Goal: Information Seeking & Learning: Learn about a topic

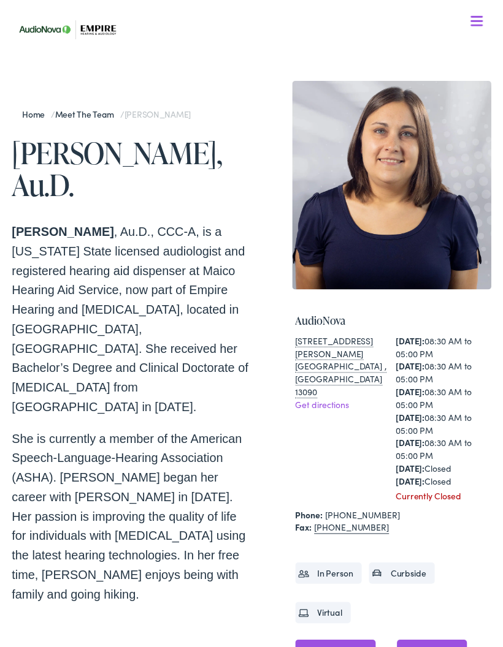
scroll to position [9, 0]
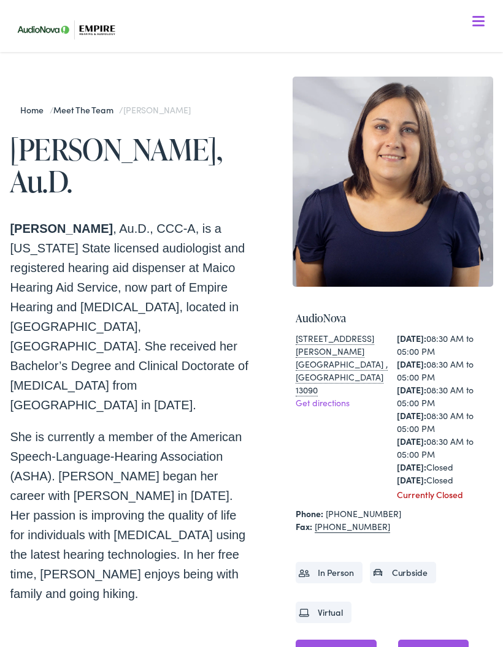
click at [31, 114] on link "Home" at bounding box center [34, 110] width 29 height 12
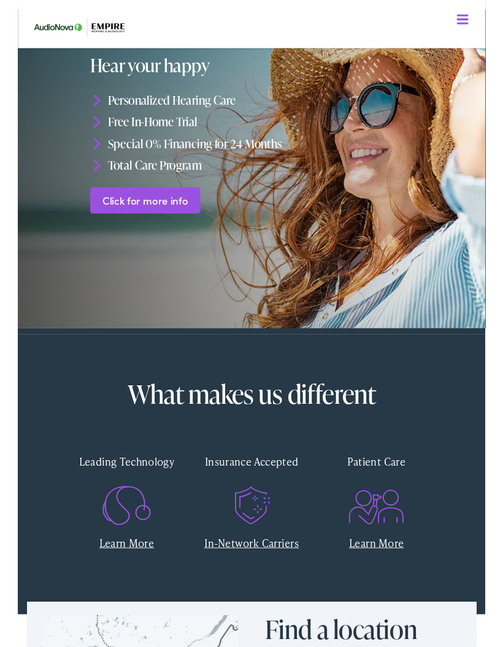
scroll to position [33, 0]
click at [450, 442] on div "What makes us different Leading Technology Learn More Insurance Accepted .st0{f…" at bounding box center [251, 510] width 482 height 302
click at [275, 495] on div "Insurance Accepted" at bounding box center [251, 496] width 116 height 36
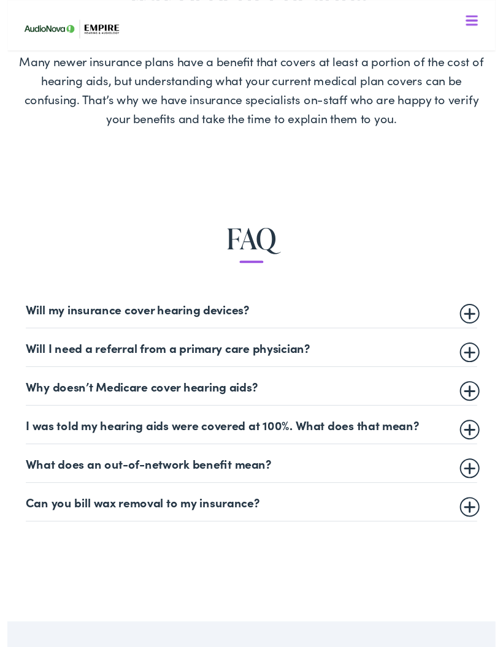
scroll to position [387, 0]
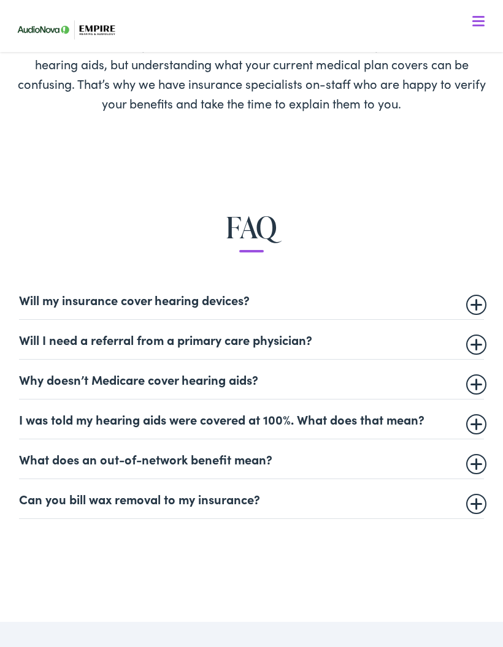
click at [284, 294] on summary "Will my insurance cover hearing devices?" at bounding box center [251, 299] width 465 height 15
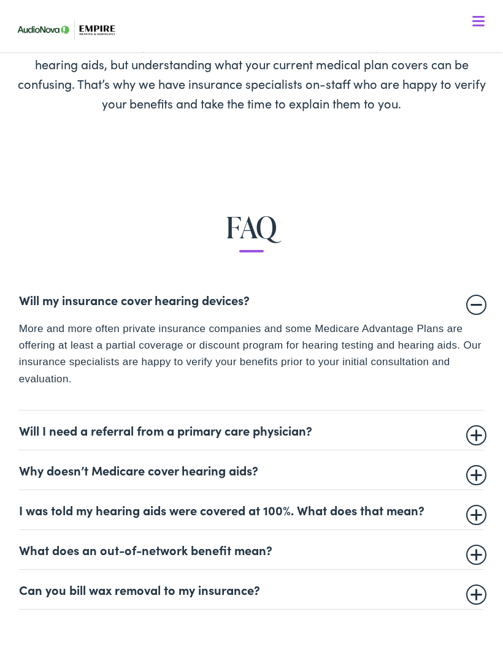
click at [483, 305] on summary "Will my insurance cover hearing devices?" at bounding box center [251, 299] width 465 height 15
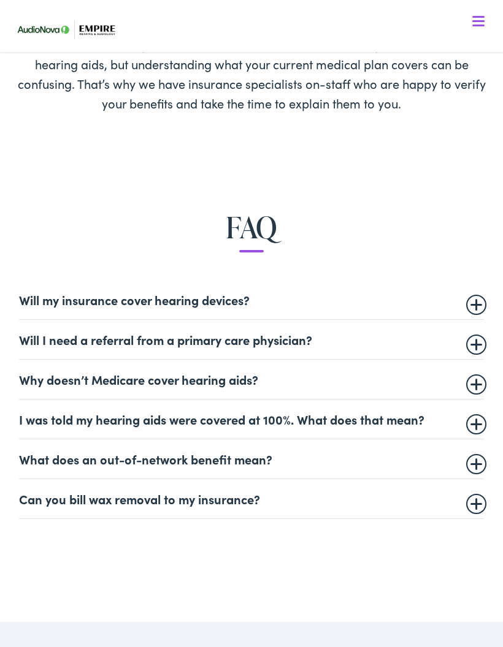
click at [476, 343] on summary "Will I need a referral from a primary care physician?" at bounding box center [251, 339] width 465 height 15
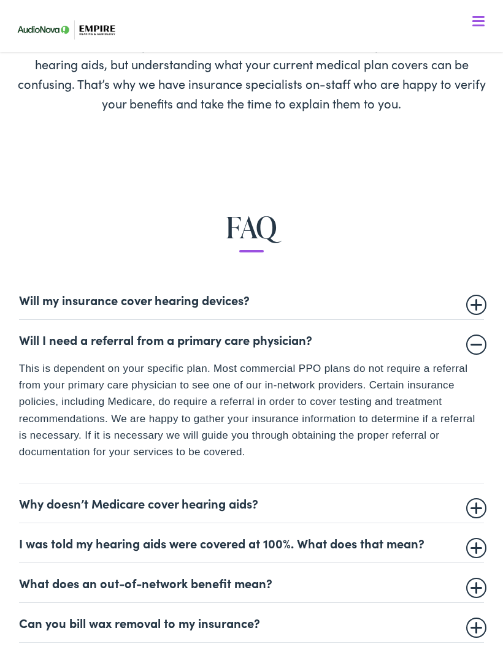
click at [467, 344] on summary "Will I need a referral from a primary care physician?" at bounding box center [251, 339] width 465 height 15
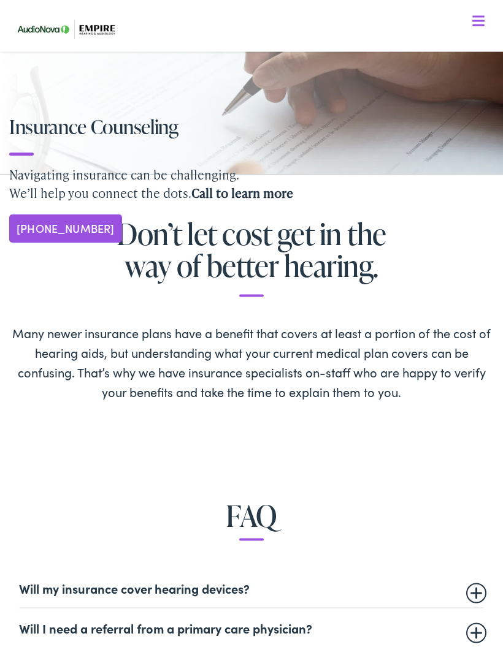
scroll to position [0, 0]
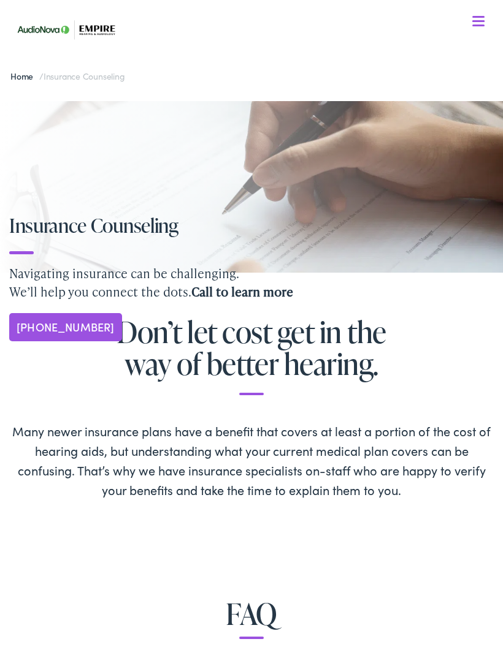
click at [17, 81] on link "Home" at bounding box center [24, 76] width 29 height 12
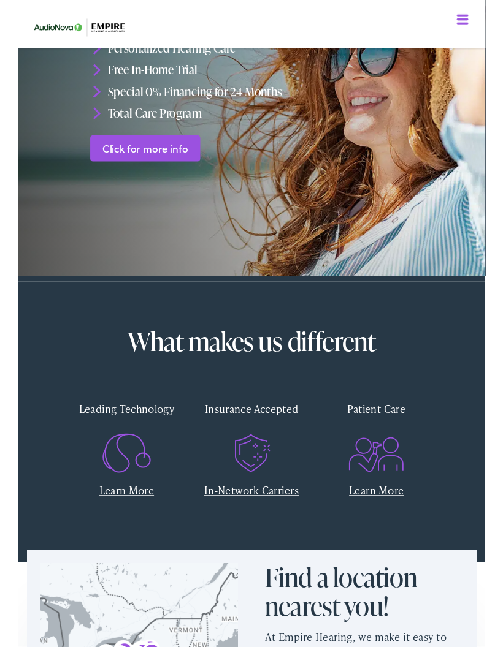
scroll to position [102, 0]
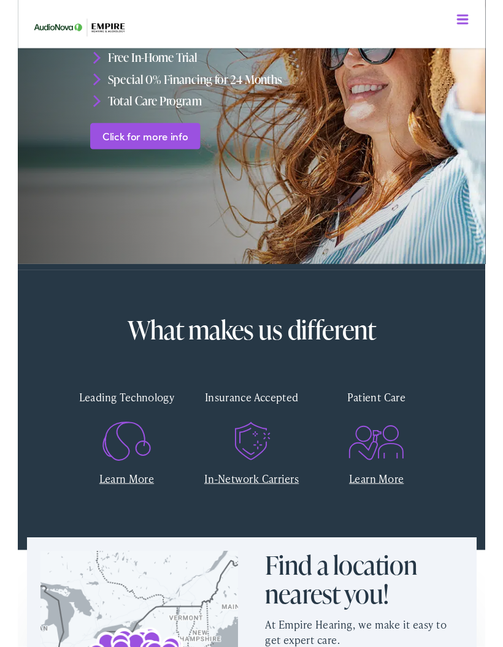
click at [276, 514] on link "In-Network Carriers" at bounding box center [251, 514] width 102 height 15
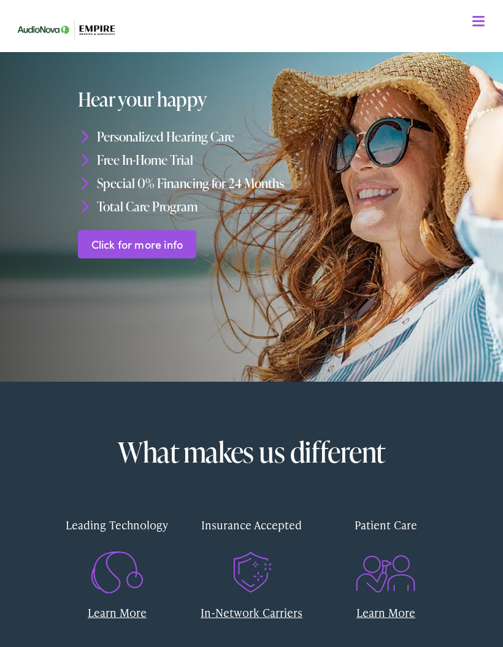
scroll to position [0, 0]
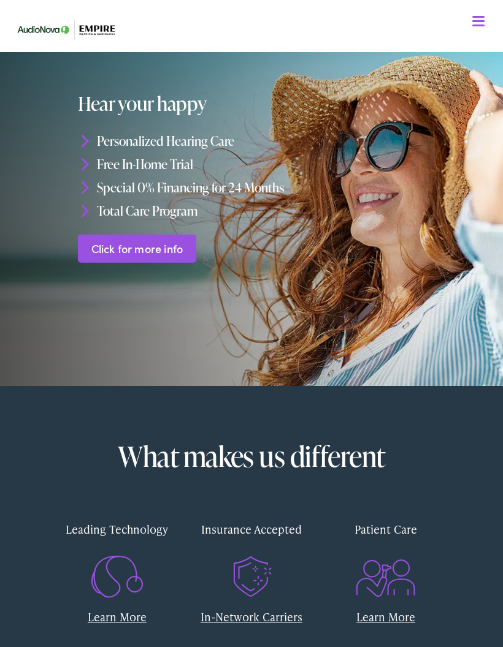
click at [154, 248] on link "Click for more info" at bounding box center [137, 248] width 118 height 29
click at [481, 25] on span at bounding box center [478, 26] width 12 height 2
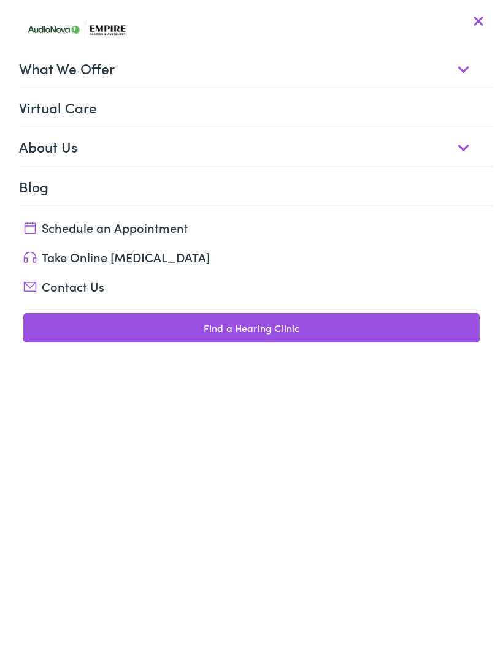
click at [460, 69] on link "What We Offer" at bounding box center [255, 68] width 473 height 38
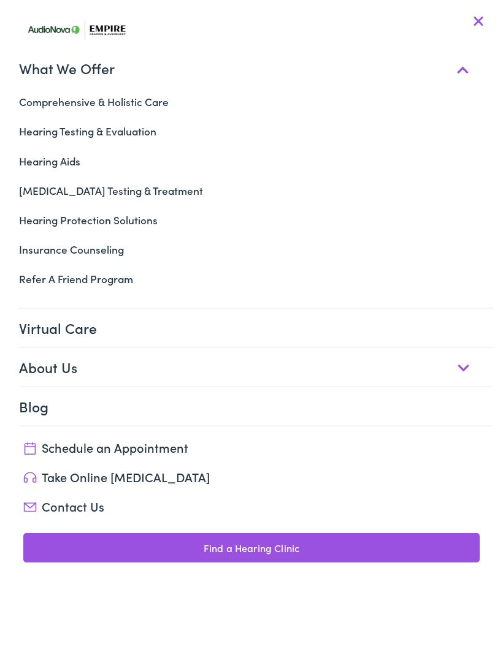
click at [54, 162] on link "Hearing Aids" at bounding box center [251, 160] width 482 height 29
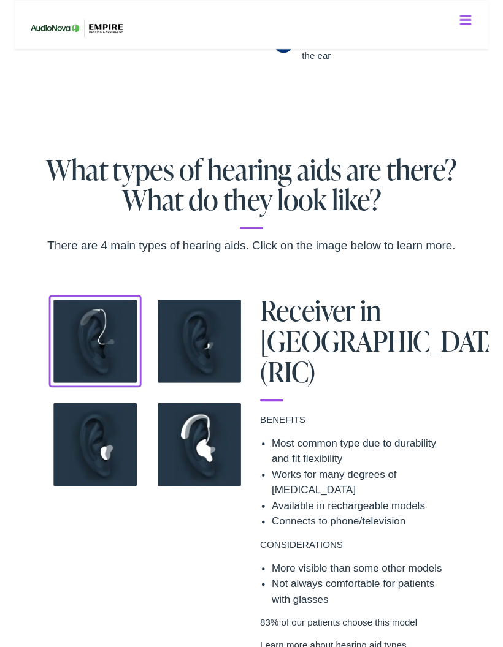
scroll to position [739, 0]
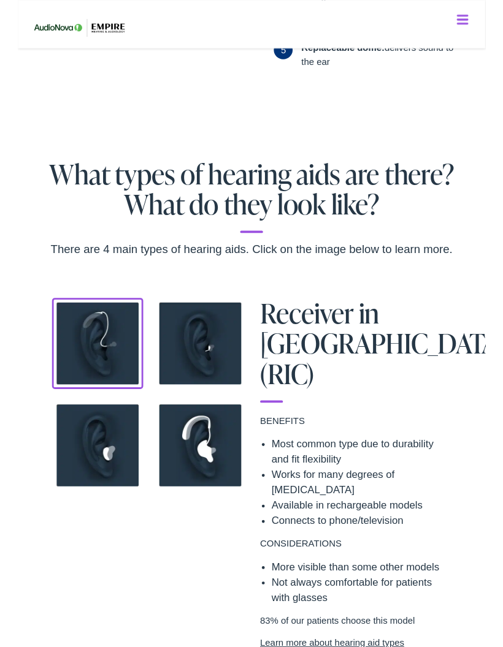
click at [190, 362] on img at bounding box center [196, 370] width 98 height 98
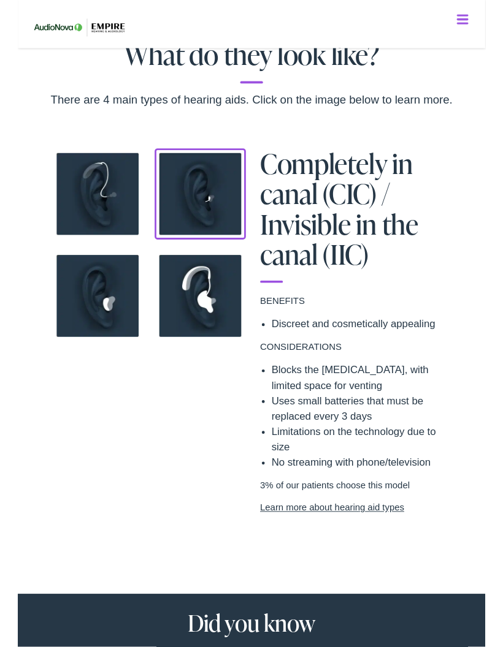
scroll to position [900, 0]
click at [91, 317] on img at bounding box center [86, 318] width 98 height 98
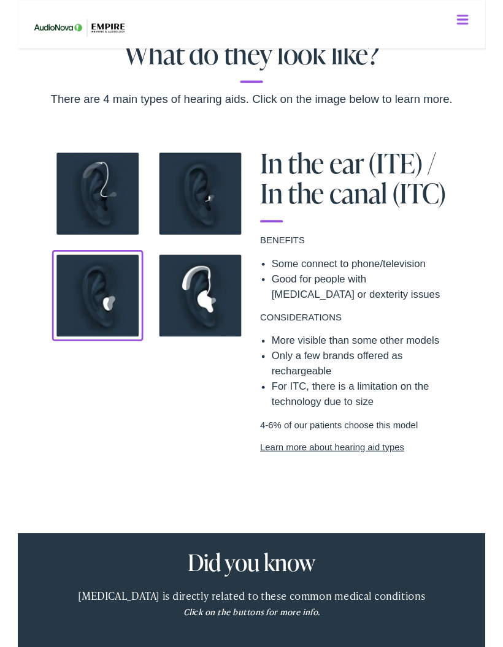
click at [208, 312] on img at bounding box center [196, 318] width 98 height 98
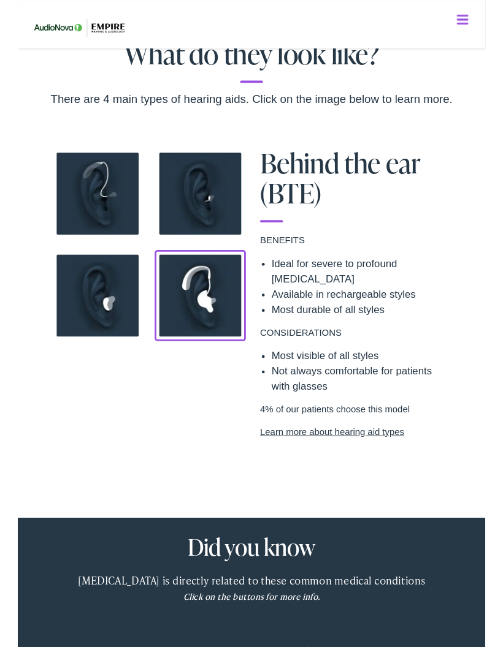
click at [86, 205] on img at bounding box center [86, 208] width 98 height 98
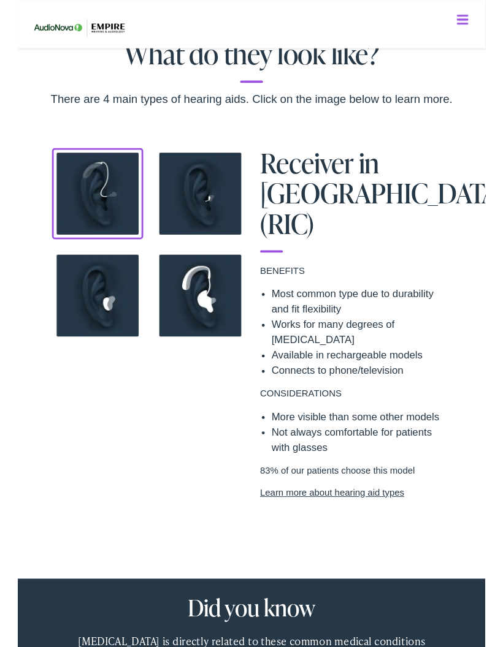
click at [381, 523] on link "Learn more about hearing aid types" at bounding box center [361, 530] width 202 height 15
